Goal: Task Accomplishment & Management: Use online tool/utility

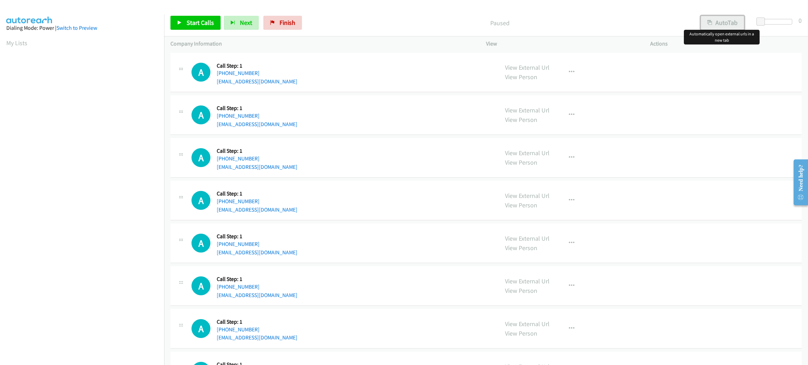
click at [722, 25] on button "AutoTab" at bounding box center [722, 23] width 43 height 14
click at [759, 20] on span at bounding box center [761, 22] width 8 height 8
click at [212, 20] on span "Start Calls" at bounding box center [200, 23] width 27 height 8
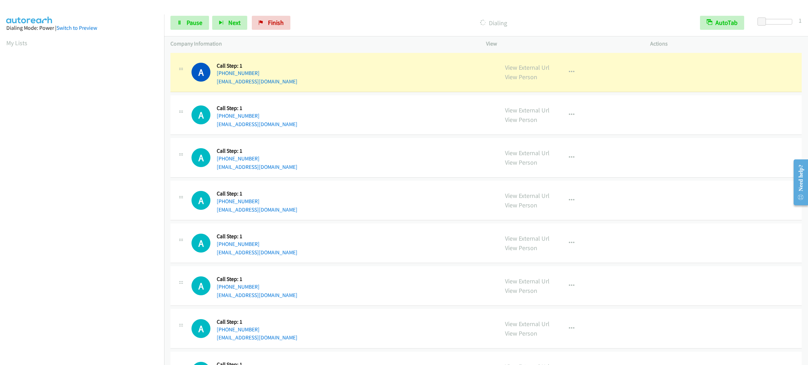
scroll to position [31, 0]
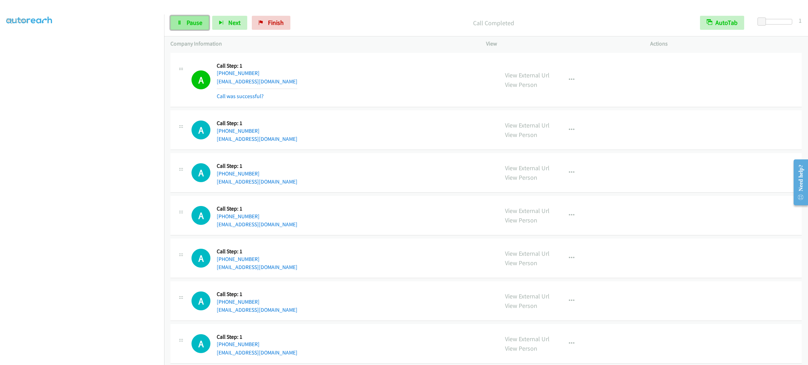
drag, startPoint x: 192, startPoint y: 20, endPoint x: 197, endPoint y: 24, distance: 6.7
click at [192, 20] on span "Pause" at bounding box center [195, 23] width 16 height 8
click at [571, 79] on button "button" at bounding box center [571, 80] width 19 height 14
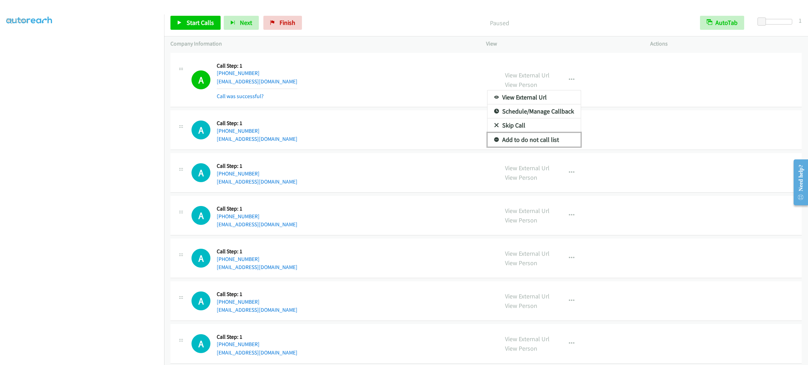
click at [558, 135] on link "Add to do not call list" at bounding box center [533, 140] width 93 height 14
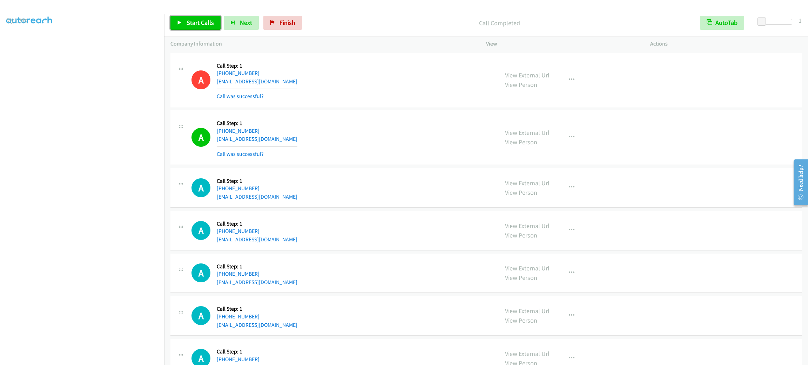
click at [201, 25] on span "Start Calls" at bounding box center [200, 23] width 27 height 8
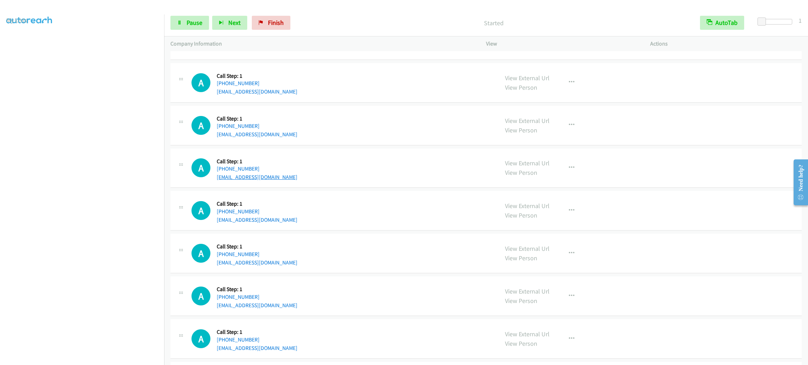
scroll to position [53, 0]
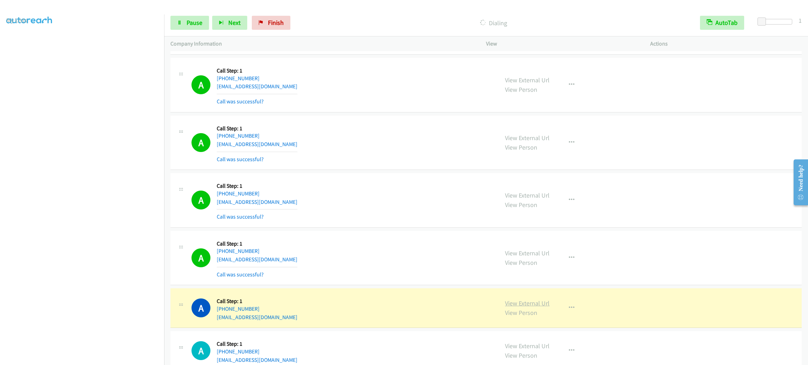
click at [541, 301] on link "View External Url" at bounding box center [527, 303] width 45 height 8
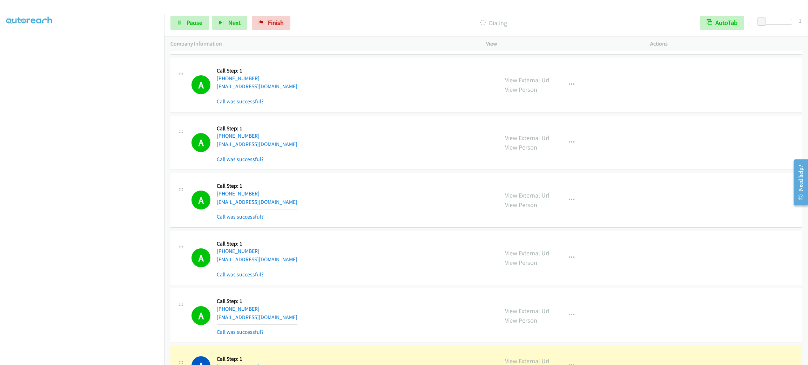
click at [91, 363] on aside "Dialing Mode: Power | Switch to Preview My Lists" at bounding box center [82, 186] width 164 height 388
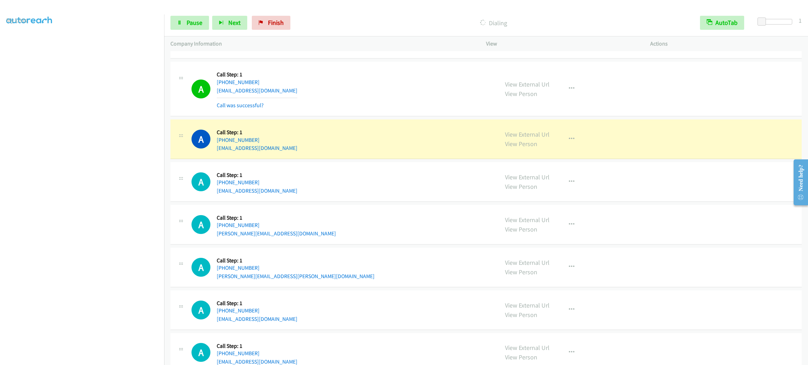
scroll to position [736, 0]
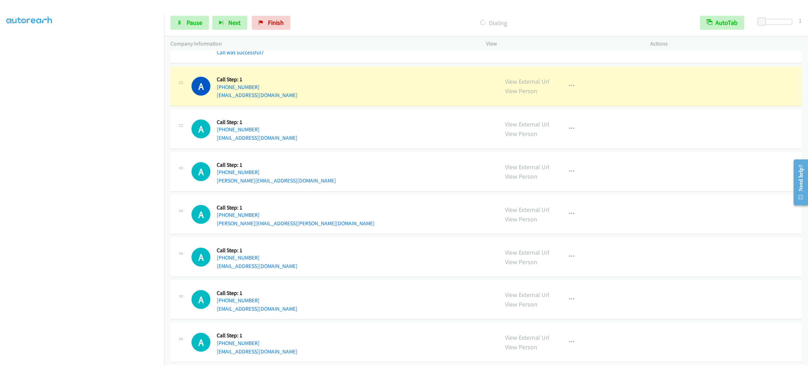
click at [342, 125] on div "A Callback Scheduled Call Step: 1 America/New_York [PHONE_NUMBER] [EMAIL_ADDRES…" at bounding box center [341, 129] width 301 height 27
drag, startPoint x: 244, startPoint y: 79, endPoint x: 214, endPoint y: 82, distance: 30.7
click at [214, 82] on div "A Callback Scheduled Call Step: 1 America/New_York [PHONE_NUMBER] [EMAIL_ADDRES…" at bounding box center [341, 86] width 301 height 27
click at [310, 82] on div "A Callback Scheduled Call Step: 1 America/New_York [PHONE_NUMBER] [EMAIL_ADDRES…" at bounding box center [341, 86] width 301 height 27
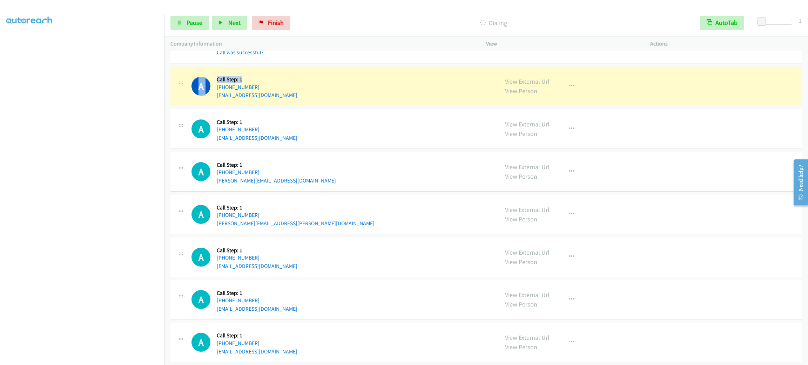
click at [279, 76] on div "Callback Scheduled Call Step: 1 America/New_York [PHONE_NUMBER] [EMAIL_ADDRESS]…" at bounding box center [257, 86] width 81 height 27
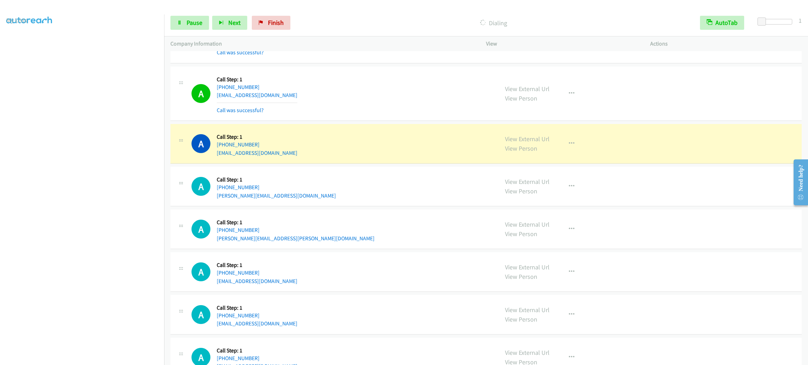
scroll to position [789, 0]
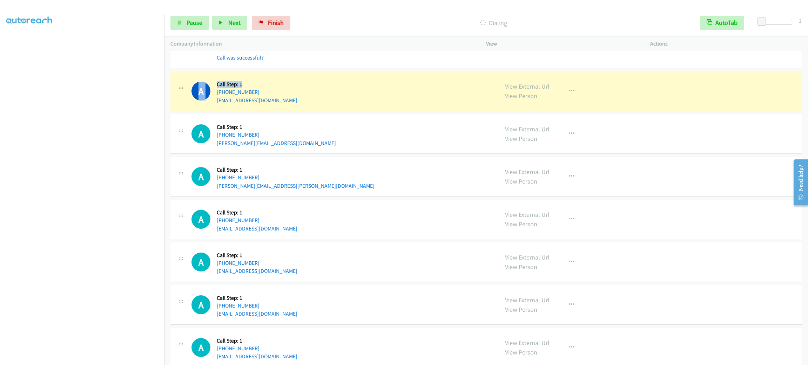
drag, startPoint x: 232, startPoint y: 86, endPoint x: 211, endPoint y: 87, distance: 20.7
click at [211, 87] on div "A Callback Scheduled Call Step: 1 America/New_York [PHONE_NUMBER] [EMAIL_ADDRES…" at bounding box center [341, 91] width 301 height 27
click at [320, 83] on div "A Callback Scheduled Call Step: 1 America/New_York [PHONE_NUMBER] [EMAIL_ADDRES…" at bounding box center [341, 91] width 301 height 27
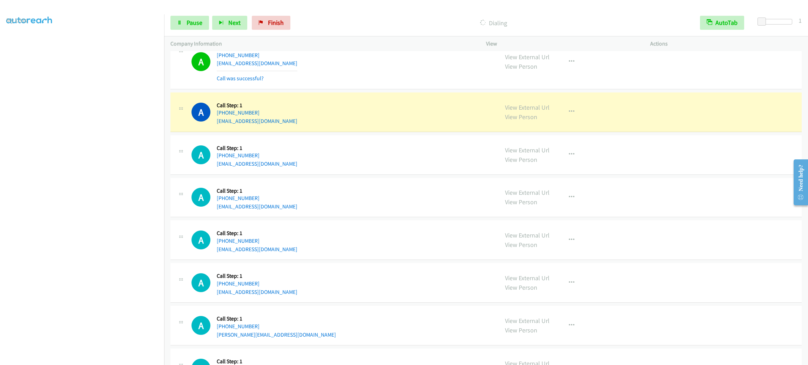
scroll to position [1052, 0]
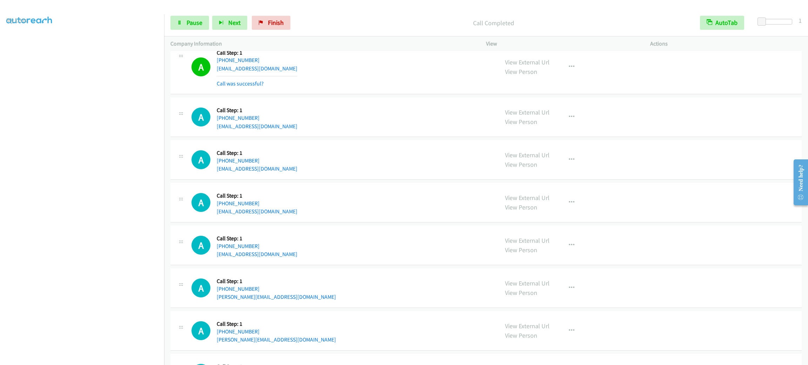
click at [96, 359] on aside "Dialing Mode: Power | Switch to Preview My Lists" at bounding box center [82, 186] width 164 height 388
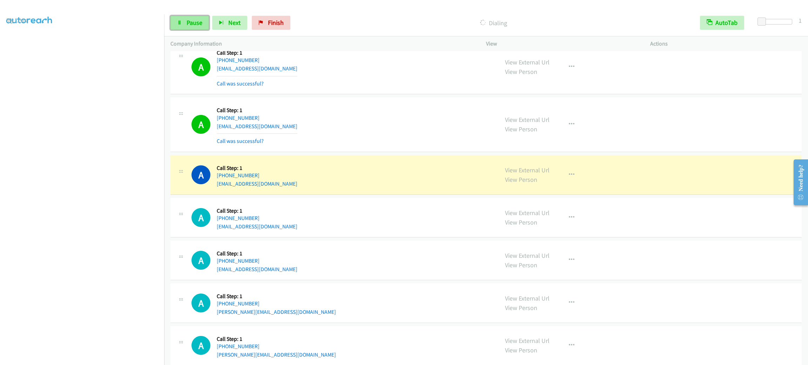
click at [177, 19] on link "Pause" at bounding box center [189, 23] width 39 height 14
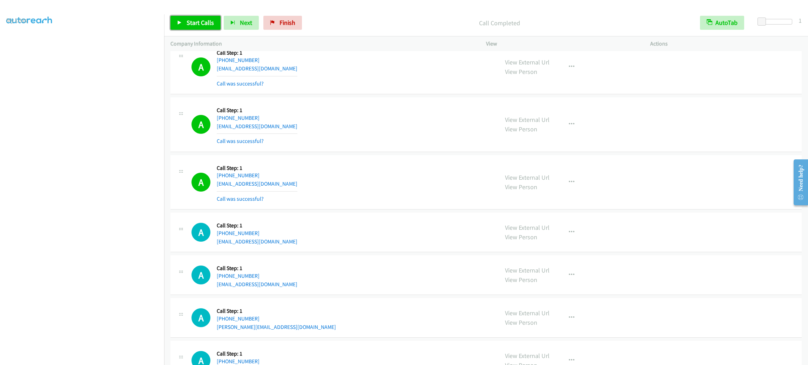
click at [199, 22] on span "Start Calls" at bounding box center [200, 23] width 27 height 8
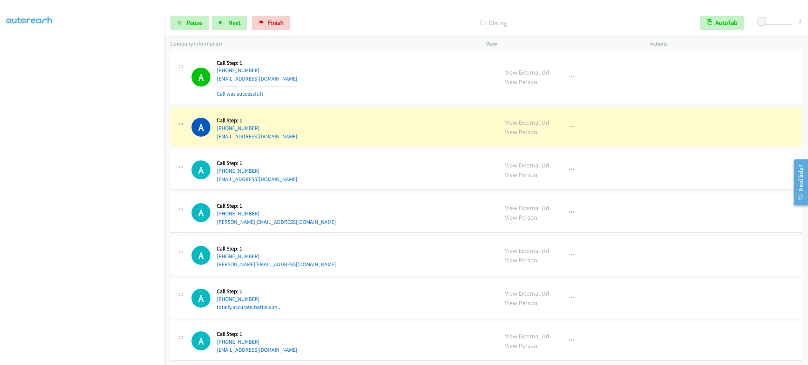
scroll to position [1209, 0]
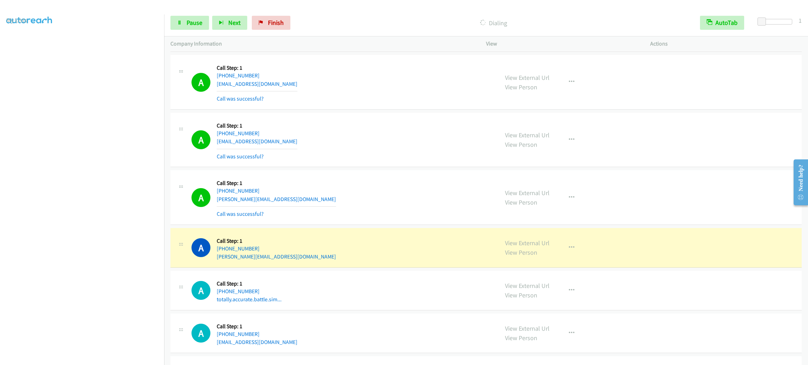
click at [334, 241] on div "A Callback Scheduled Call Step: 1 America/New_York [PHONE_NUMBER] [PERSON_NAME]…" at bounding box center [341, 248] width 301 height 27
click at [569, 251] on icon "button" at bounding box center [572, 248] width 6 height 6
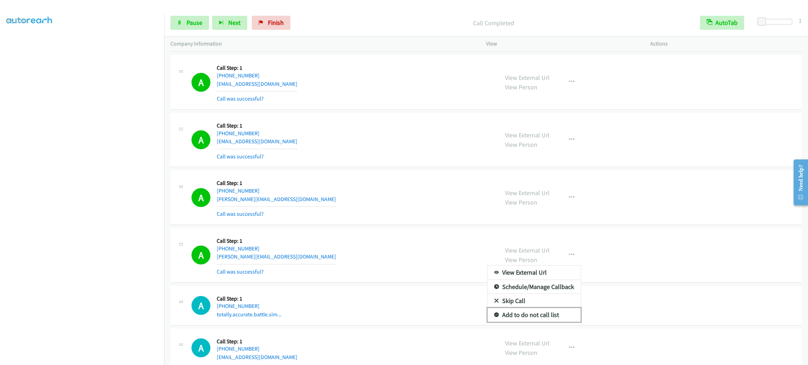
click at [561, 322] on link "Add to do not call list" at bounding box center [533, 315] width 93 height 14
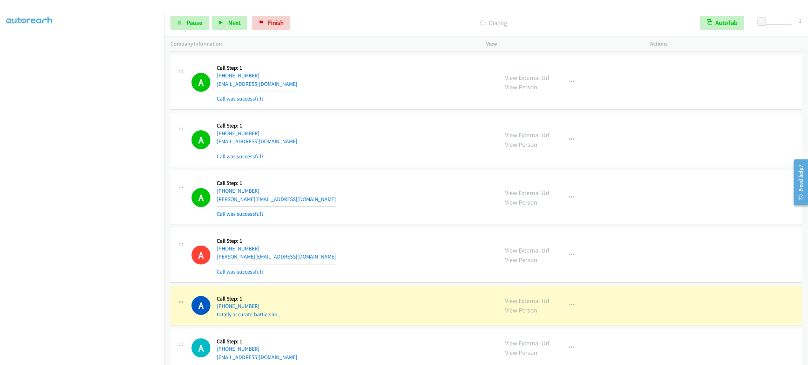
scroll to position [1420, 0]
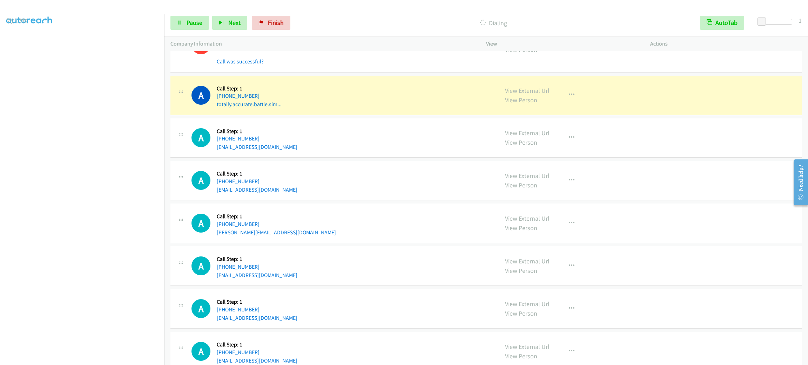
click at [294, 109] on div "A Callback Scheduled Call Step: 1 [GEOGRAPHIC_DATA]/[GEOGRAPHIC_DATA] [PHONE_NU…" at bounding box center [341, 95] width 301 height 27
click at [311, 113] on div "A Callback Scheduled Call Step: 1 [GEOGRAPHIC_DATA]/[GEOGRAPHIC_DATA] [PHONE_NU…" at bounding box center [485, 96] width 631 height 40
drag, startPoint x: 310, startPoint y: 101, endPoint x: 306, endPoint y: 104, distance: 4.5
click at [308, 104] on div "A Callback Scheduled Call Step: 1 [GEOGRAPHIC_DATA]/[GEOGRAPHIC_DATA] [PHONE_NU…" at bounding box center [341, 95] width 301 height 27
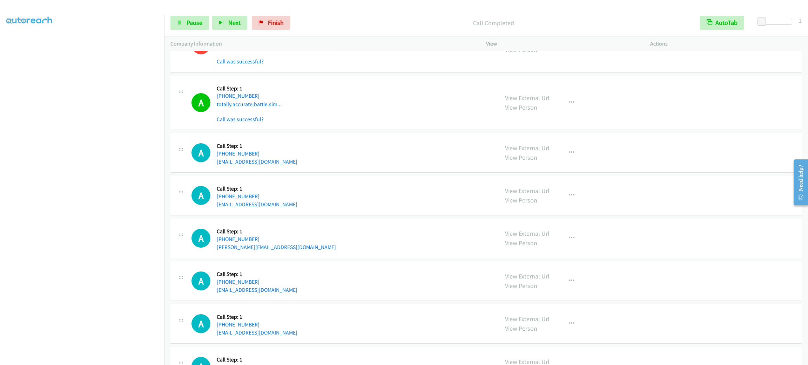
click at [306, 104] on div "A Callback Scheduled Call Step: 1 [GEOGRAPHIC_DATA]/[GEOGRAPHIC_DATA] [PHONE_NU…" at bounding box center [341, 103] width 301 height 42
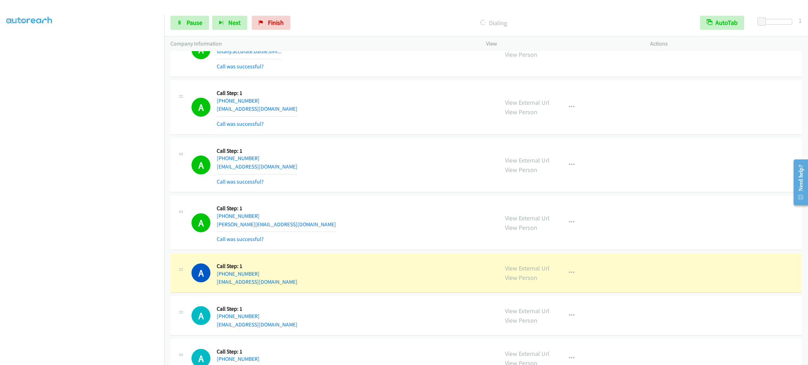
scroll to position [1631, 0]
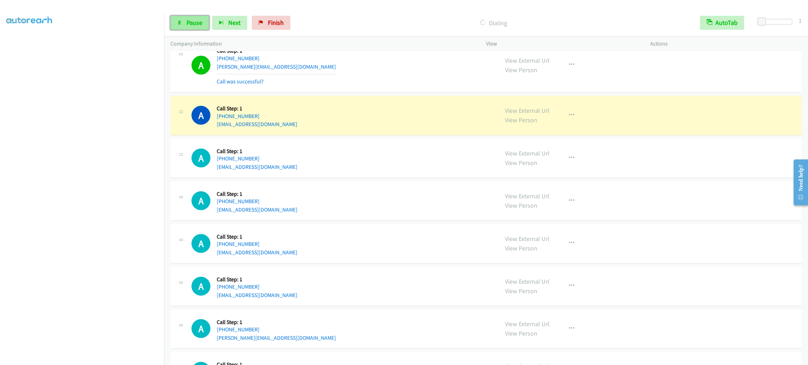
click at [197, 22] on span "Pause" at bounding box center [195, 23] width 16 height 8
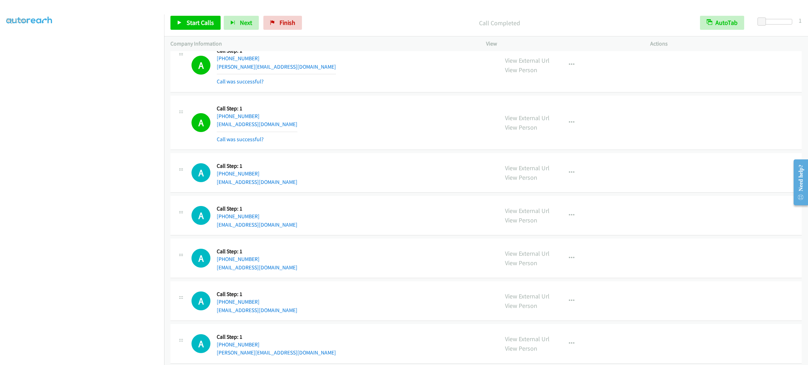
click at [325, 117] on div "A Callback Scheduled Call Step: 1 [GEOGRAPHIC_DATA]/[GEOGRAPHIC_DATA] [PHONE_NU…" at bounding box center [341, 123] width 301 height 42
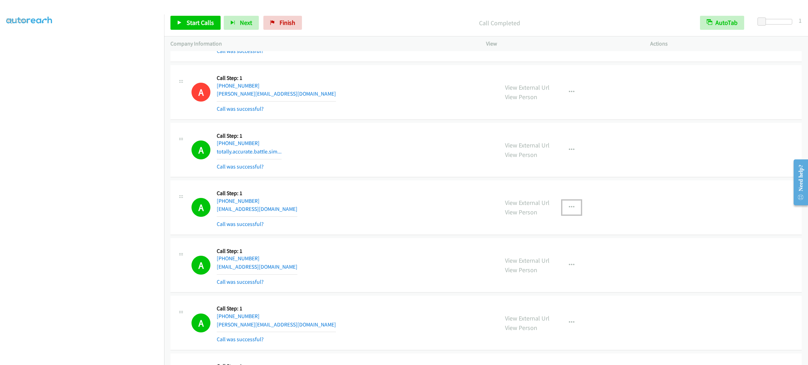
click at [573, 213] on button "button" at bounding box center [571, 208] width 19 height 14
click at [552, 270] on link "Add to do not call list" at bounding box center [533, 268] width 93 height 14
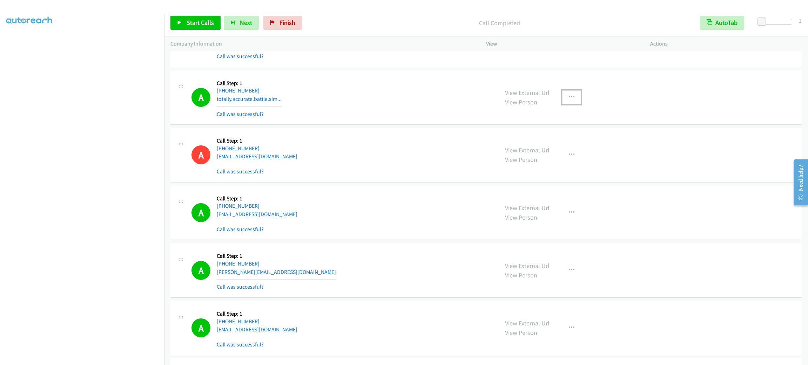
click at [572, 103] on button "button" at bounding box center [571, 97] width 19 height 14
